Goal: Information Seeking & Learning: Check status

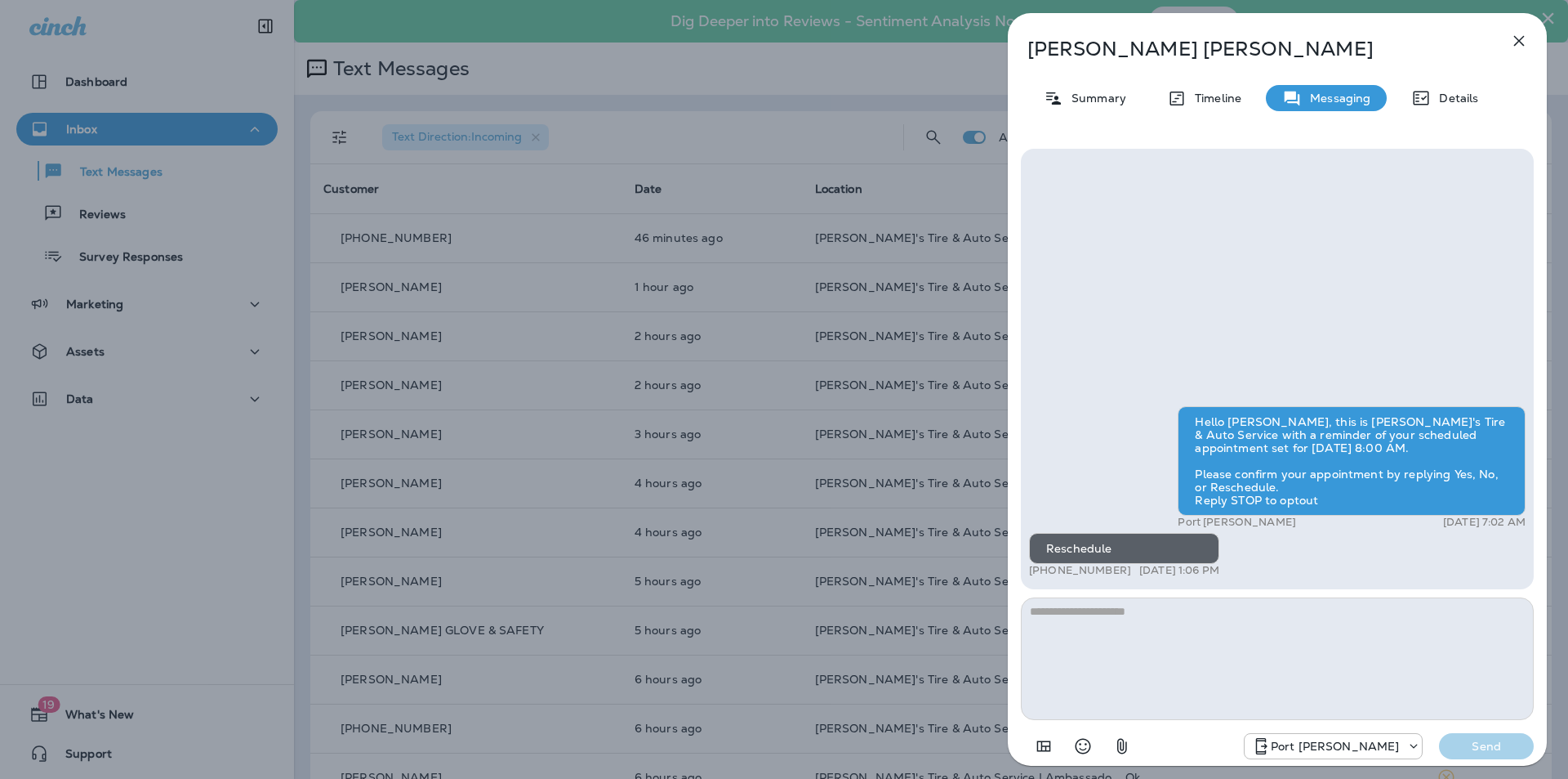
click at [1521, 39] on icon "button" at bounding box center [1519, 41] width 20 height 20
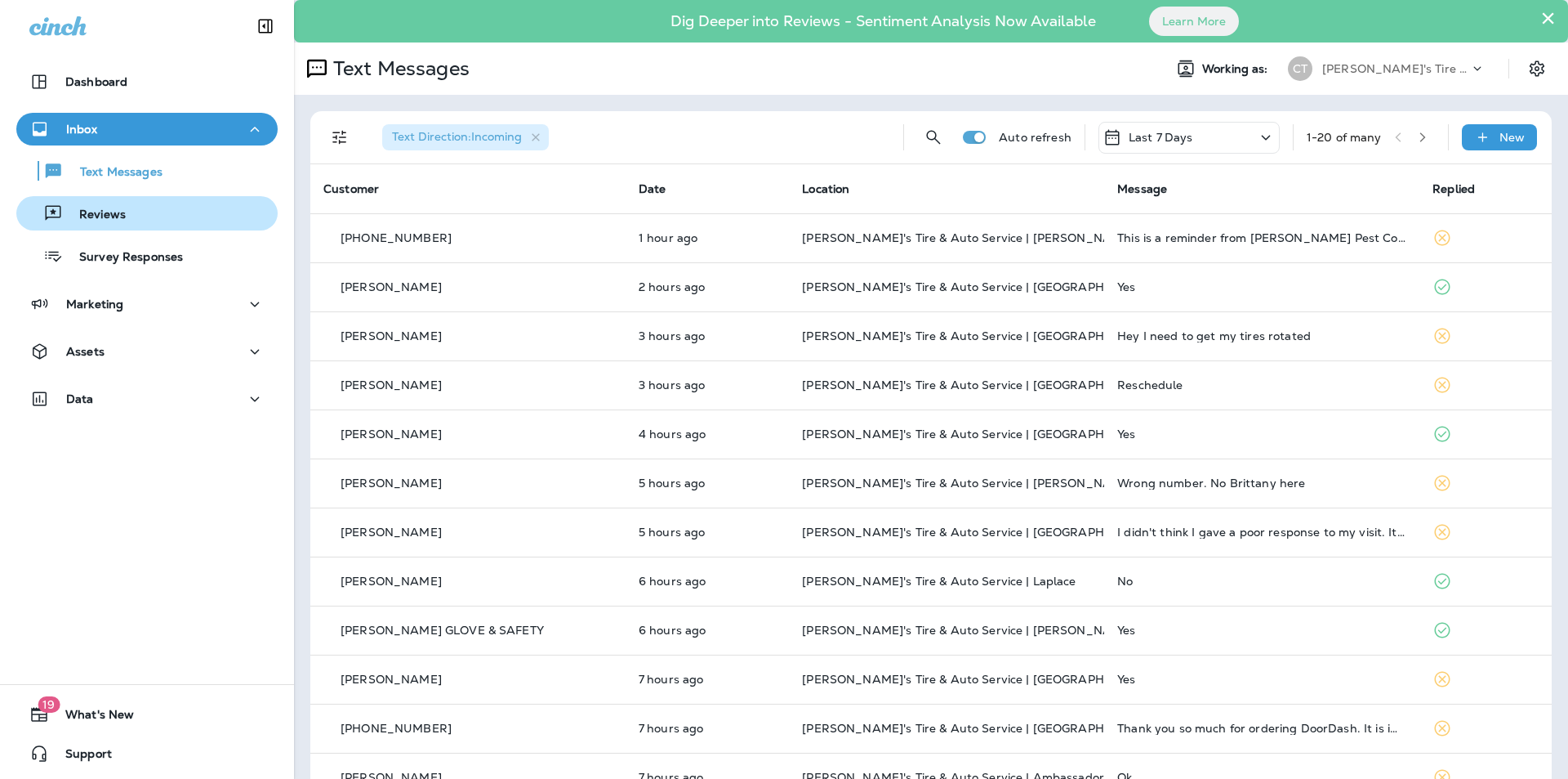
click at [145, 216] on div "Reviews" at bounding box center [146, 212] width 249 height 25
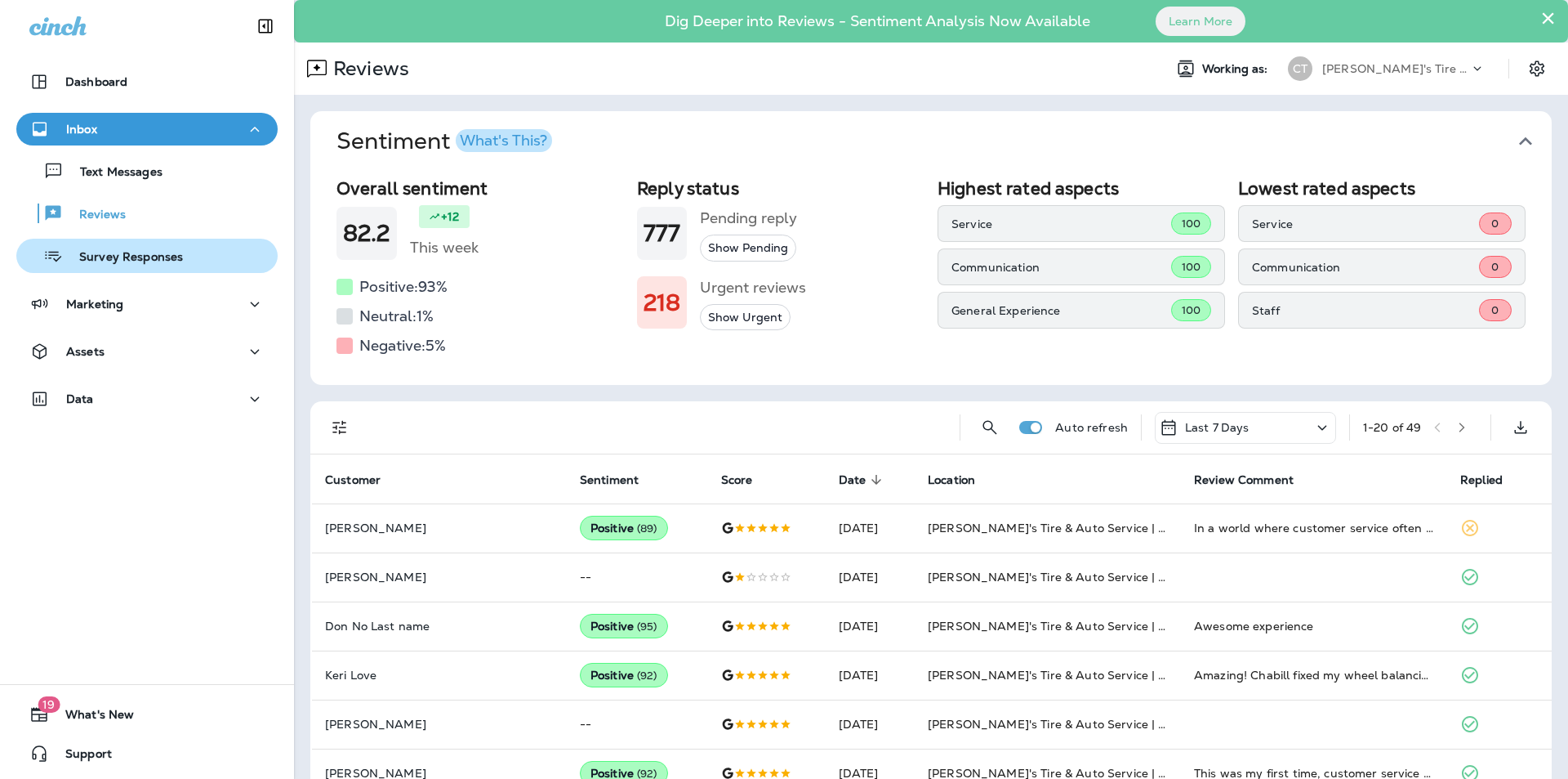
click at [145, 262] on p "Survey Responses" at bounding box center [123, 258] width 120 height 16
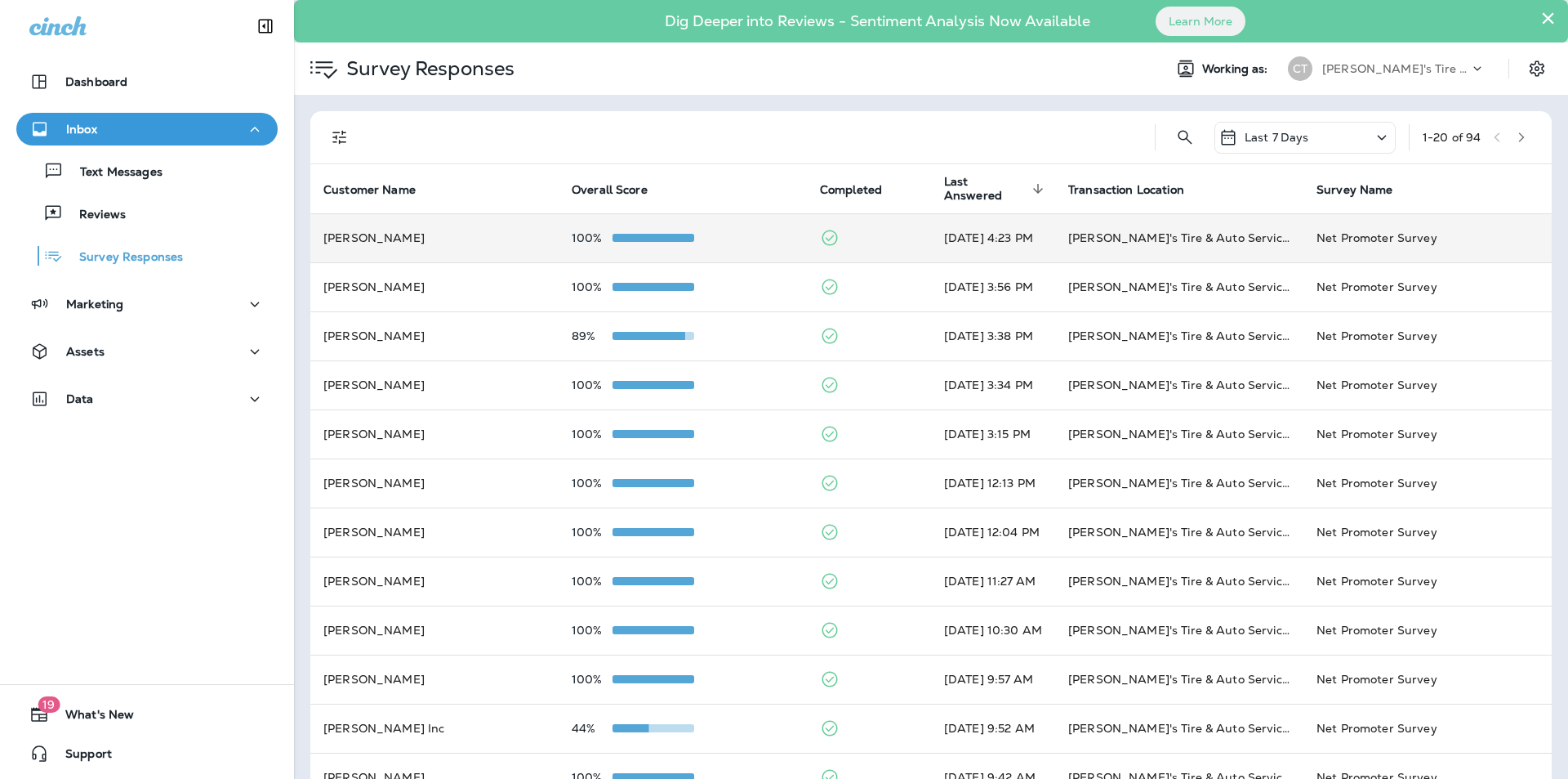
click at [750, 241] on div "100%" at bounding box center [683, 237] width 222 height 13
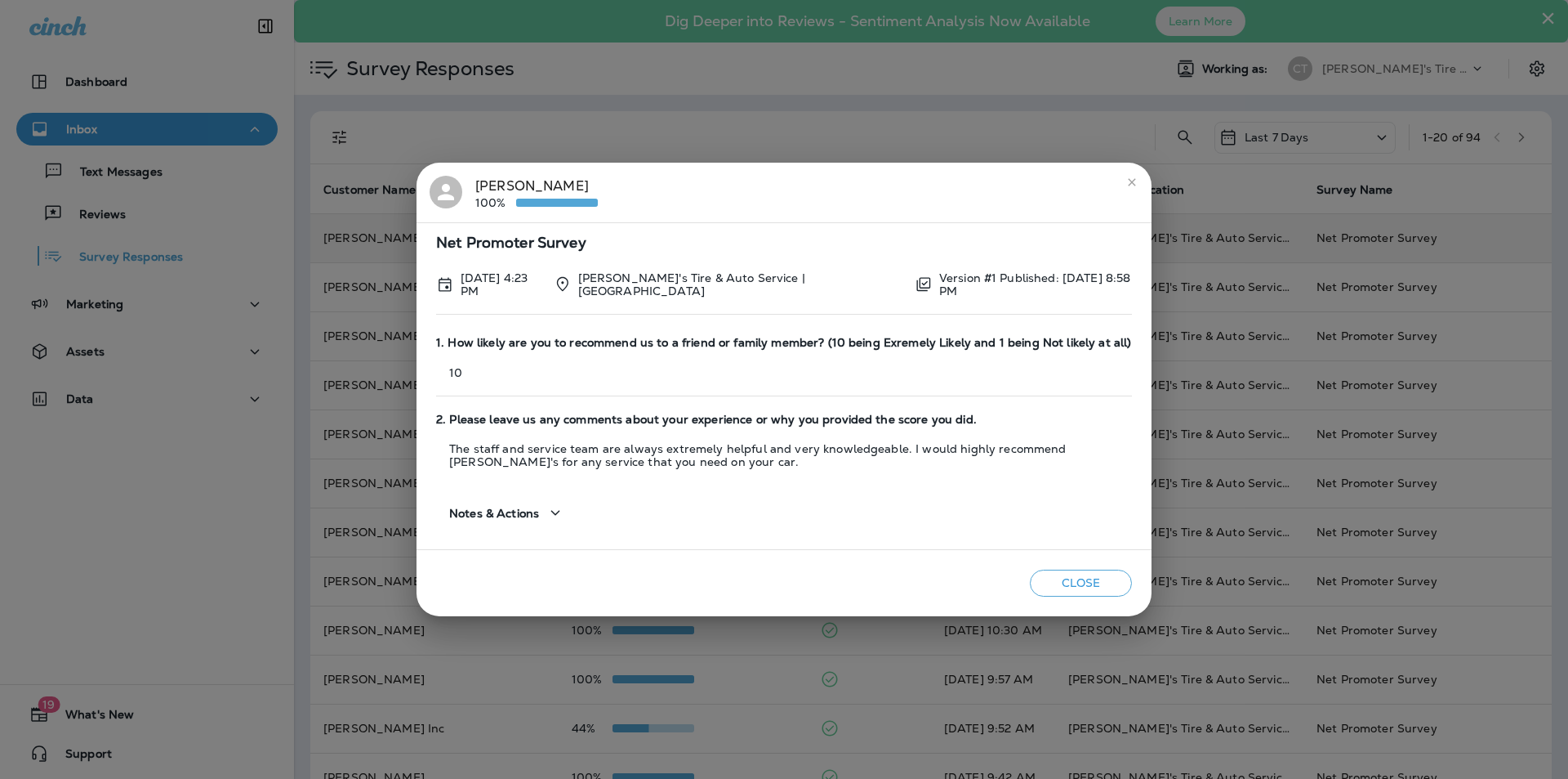
click at [1130, 185] on icon "close" at bounding box center [1132, 182] width 13 height 13
